Goal: Task Accomplishment & Management: Manage account settings

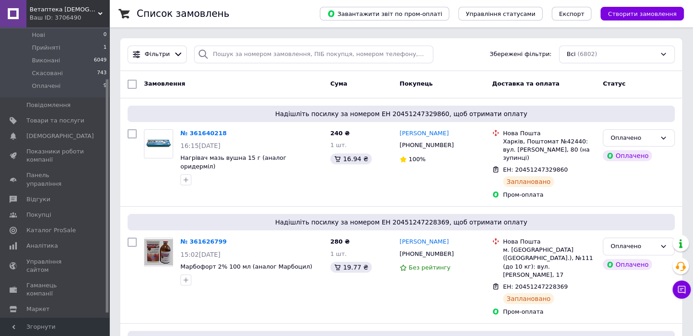
drag, startPoint x: 106, startPoint y: 256, endPoint x: 107, endPoint y: 305, distance: 48.8
click at [107, 306] on div at bounding box center [107, 195] width 3 height 233
click at [66, 284] on span "Гаманець компанії" at bounding box center [55, 292] width 58 height 16
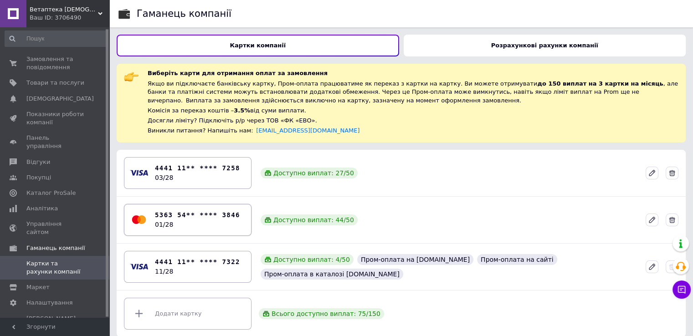
click at [241, 224] on div "5363 54** **** 3846 01/28" at bounding box center [188, 219] width 116 height 27
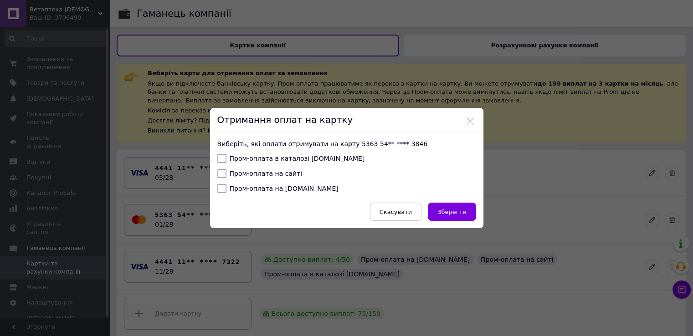
click at [222, 156] on input "Пром-оплата в каталозі [DOMAIN_NAME]" at bounding box center [221, 158] width 9 height 9
checkbox input "true"
click at [220, 173] on input "Пром-оплата на сайті" at bounding box center [221, 173] width 9 height 9
checkbox input "true"
click at [220, 188] on input "Пром-оплата на [DOMAIN_NAME]" at bounding box center [221, 188] width 9 height 9
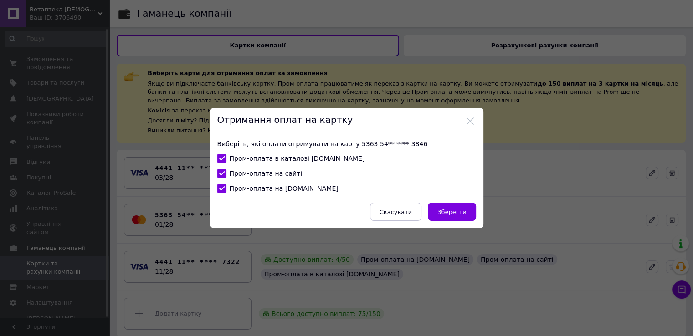
checkbox input "true"
click at [440, 209] on span "Зберегти" at bounding box center [451, 212] width 29 height 7
